Goal: Information Seeking & Learning: Learn about a topic

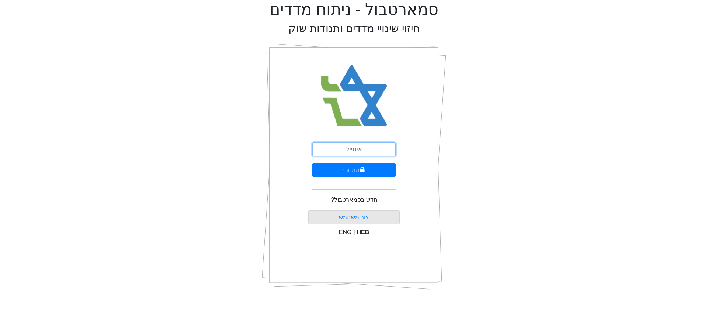
click at [375, 146] on input "email" at bounding box center [353, 149] width 83 height 14
click at [372, 148] on input "email" at bounding box center [353, 149] width 83 height 14
type input "ר"
type input "[EMAIL_ADDRESS][DOMAIN_NAME]"
click at [350, 172] on button "התחבר" at bounding box center [353, 170] width 83 height 14
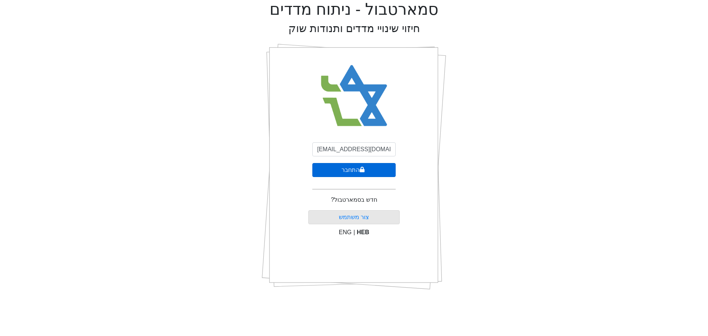
click at [350, 172] on button "התחבר" at bounding box center [353, 170] width 83 height 14
click at [357, 173] on button "התחבר" at bounding box center [355, 170] width 82 height 14
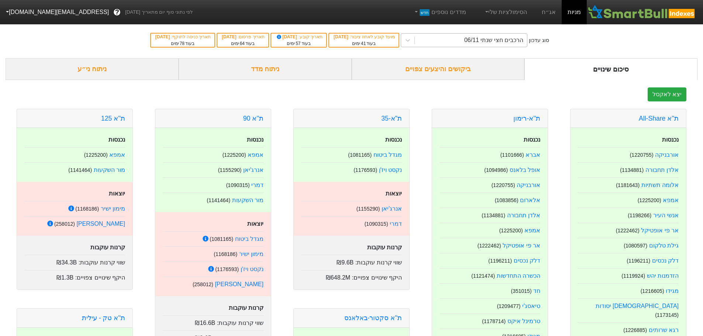
click at [476, 39] on div "הרכבים חצי שנתי 06/11" at bounding box center [471, 40] width 112 height 13
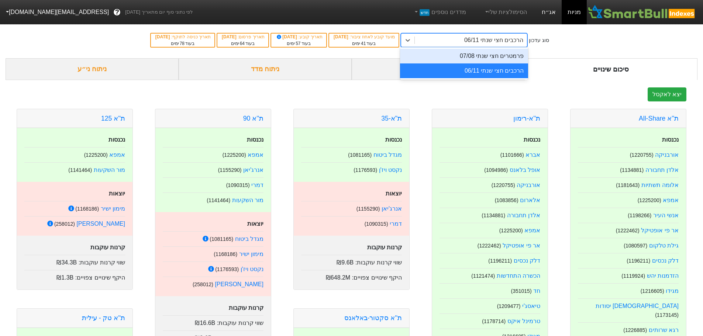
click at [549, 15] on link "אג״ח" at bounding box center [549, 12] width 26 height 24
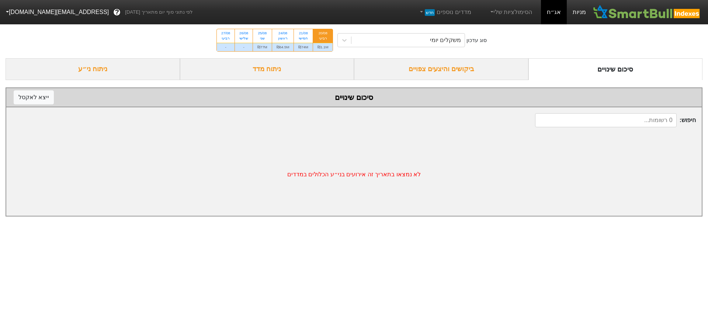
click at [574, 15] on link "מניות" at bounding box center [579, 12] width 25 height 24
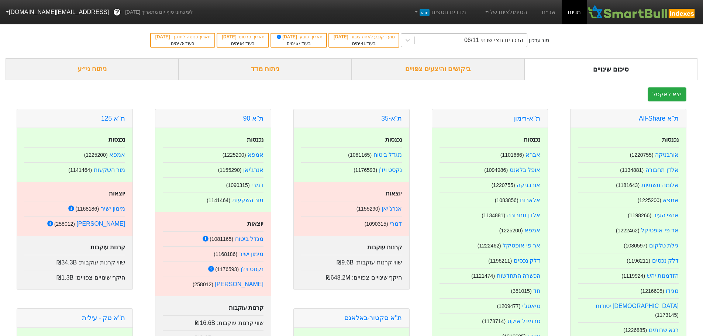
click at [503, 42] on div "הרכבים חצי שנתי 06/11" at bounding box center [493, 40] width 59 height 9
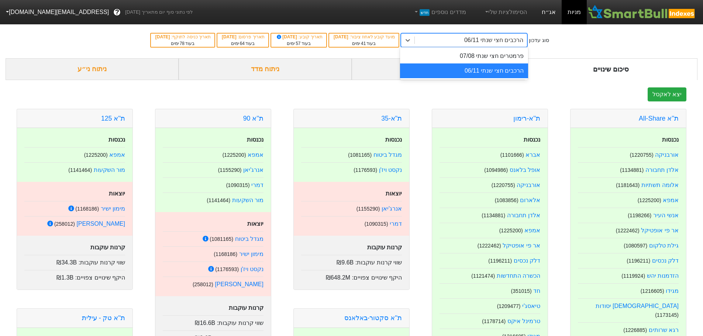
click at [552, 18] on link "אג״ח" at bounding box center [549, 12] width 26 height 24
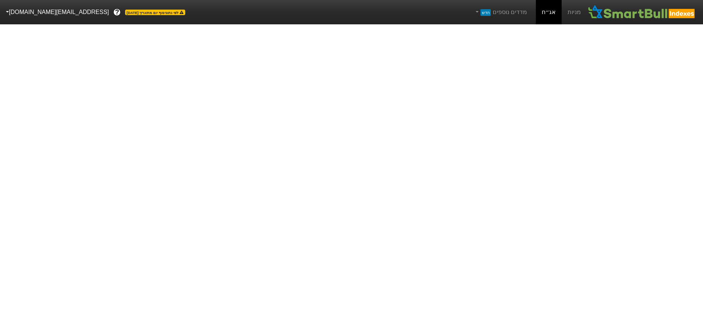
click at [553, 17] on link "אג״ח" at bounding box center [549, 12] width 26 height 24
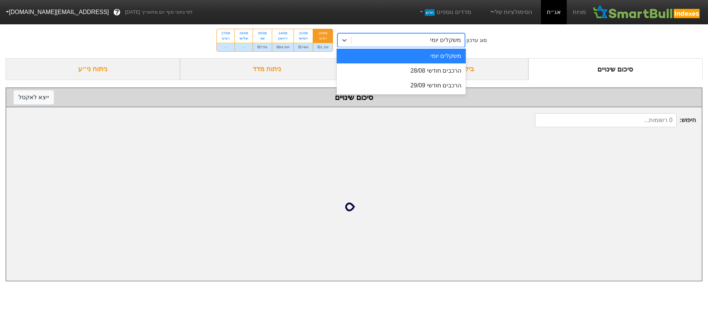
click at [432, 40] on div "משקלים יומי" at bounding box center [408, 40] width 113 height 13
click at [433, 40] on div "משקלים יומי" at bounding box center [408, 40] width 113 height 13
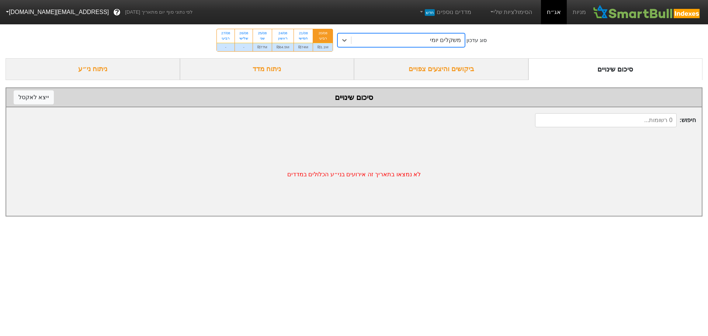
click at [434, 40] on div "משקלים יומי" at bounding box center [445, 40] width 31 height 9
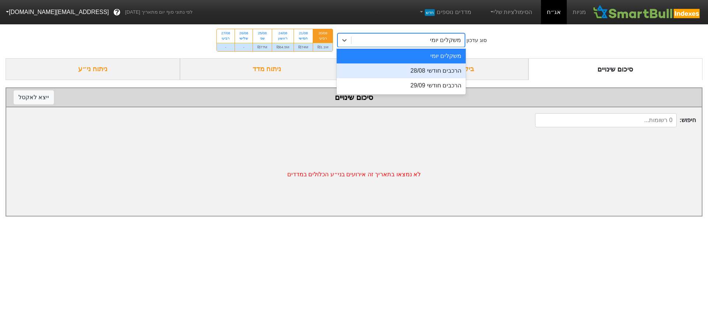
click at [425, 70] on div "הרכבים חודשי 28/08" at bounding box center [401, 70] width 129 height 15
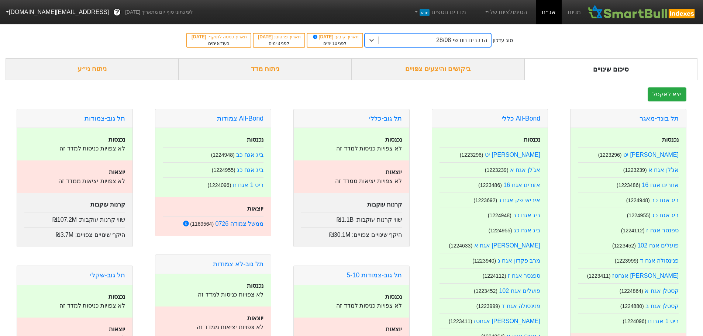
click at [432, 72] on div "ביקושים והיצעים צפויים" at bounding box center [438, 69] width 173 height 22
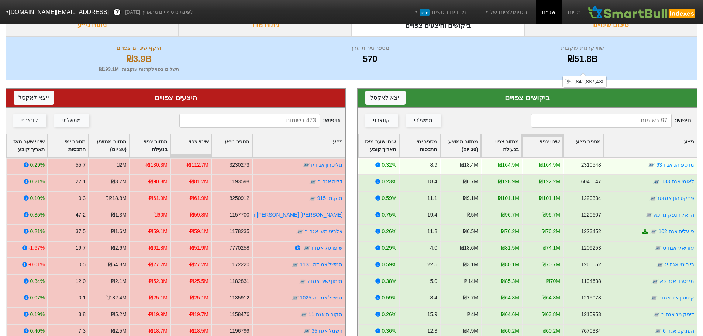
scroll to position [111, 0]
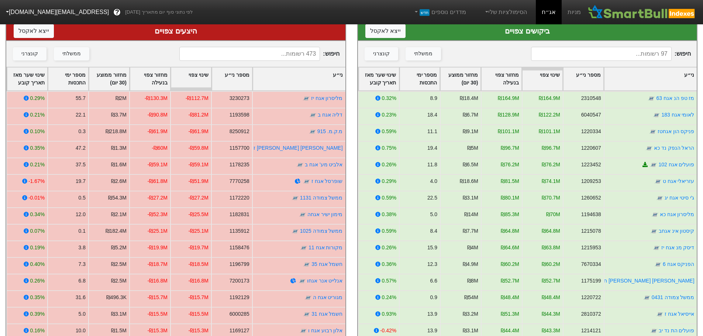
click at [297, 52] on input at bounding box center [249, 54] width 141 height 14
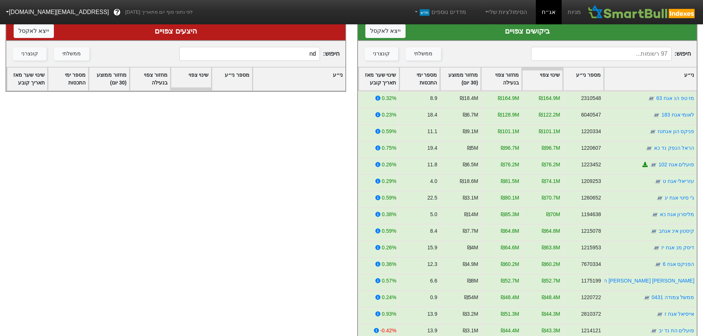
type input "n"
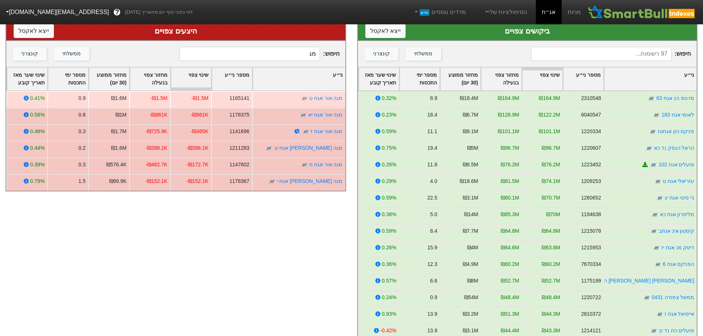
type input "מ"
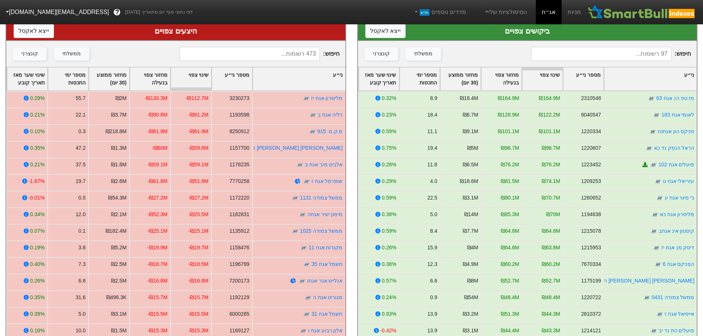
click at [646, 56] on input at bounding box center [601, 54] width 141 height 14
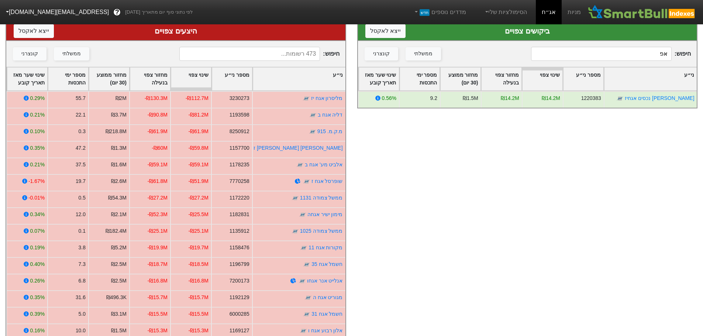
type input "א"
